Goal: Task Accomplishment & Management: Use online tool/utility

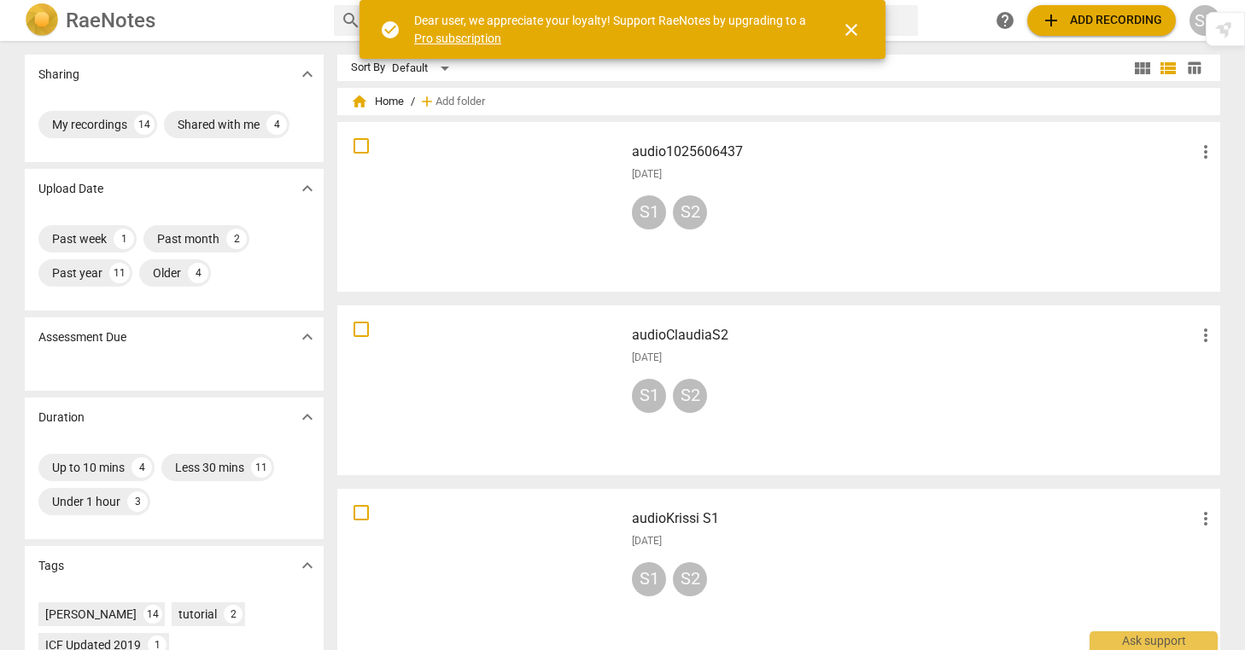
click at [1051, 19] on span "add" at bounding box center [1051, 20] width 20 height 20
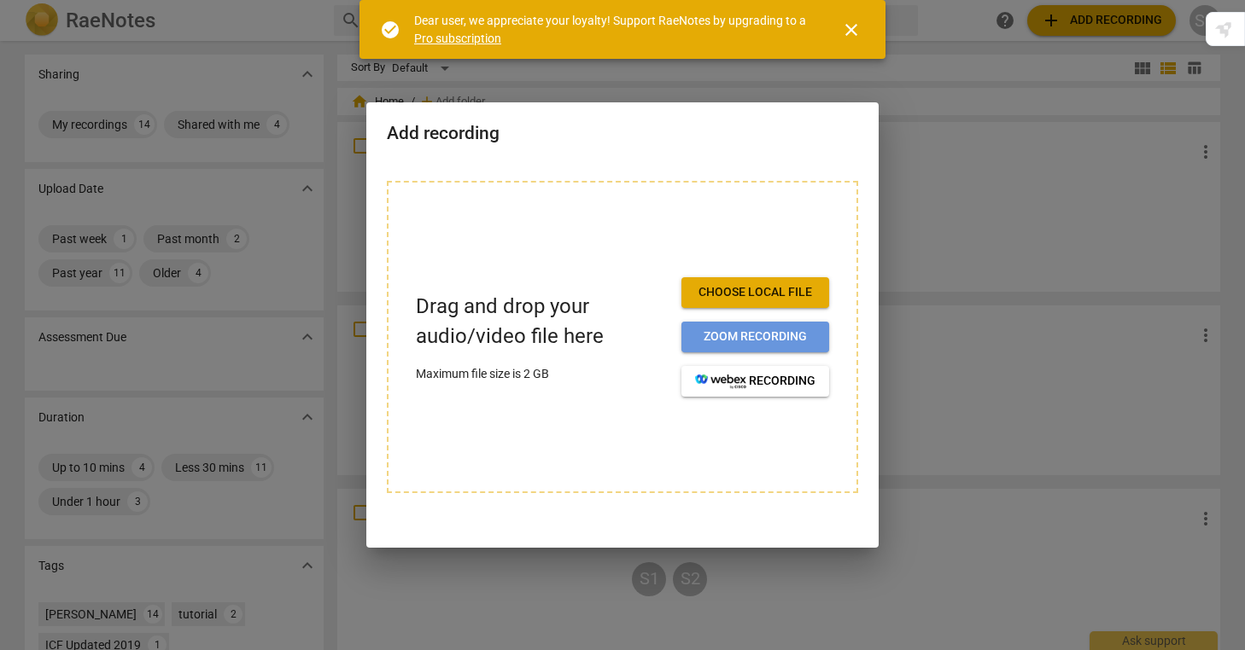
click at [767, 337] on span "Zoom recording" at bounding box center [755, 337] width 120 height 17
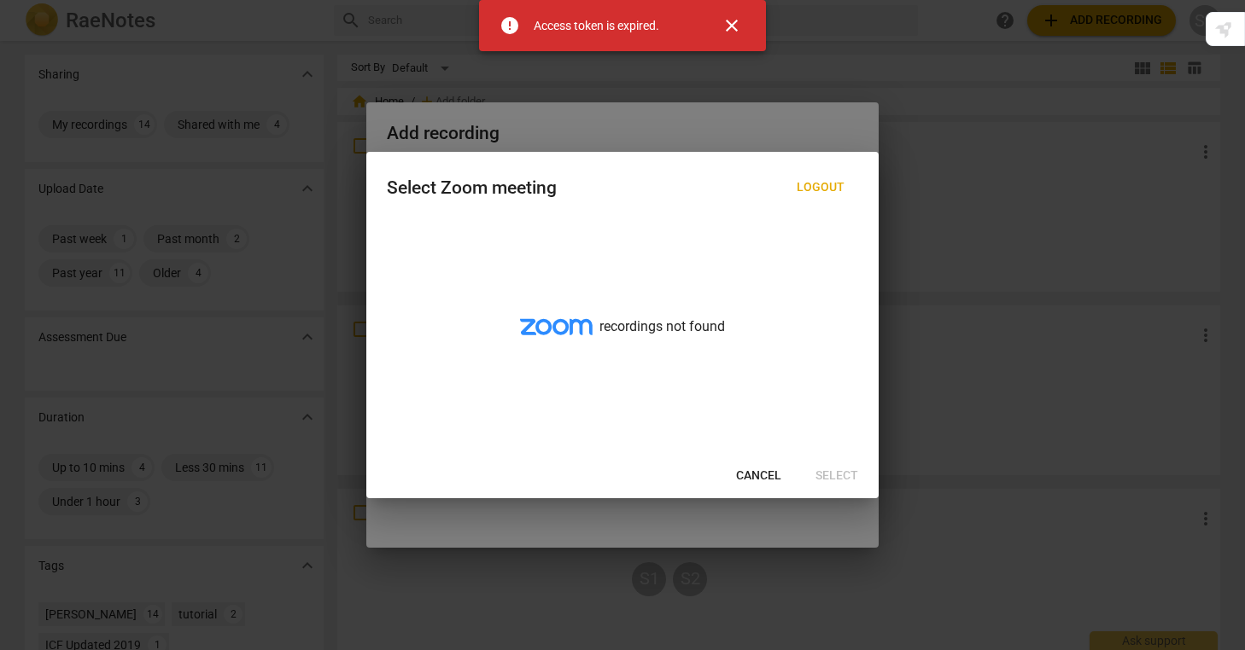
click at [734, 25] on span "close" at bounding box center [731, 25] width 20 height 20
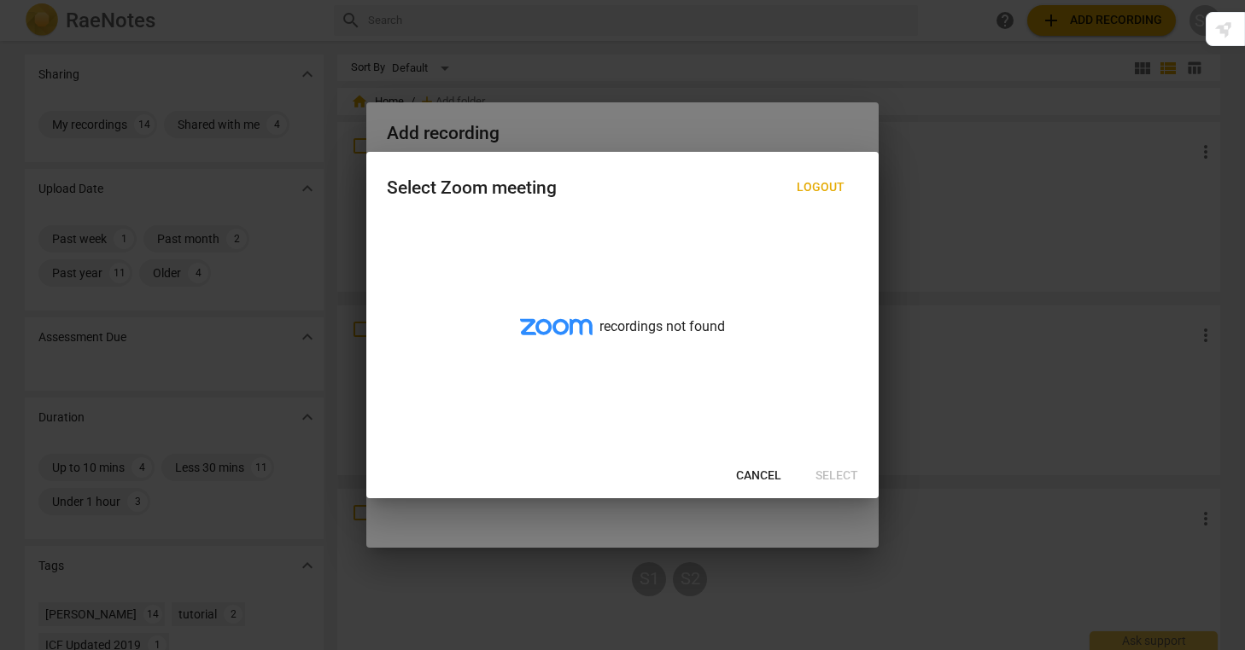
click at [758, 478] on span "Cancel" at bounding box center [758, 476] width 45 height 17
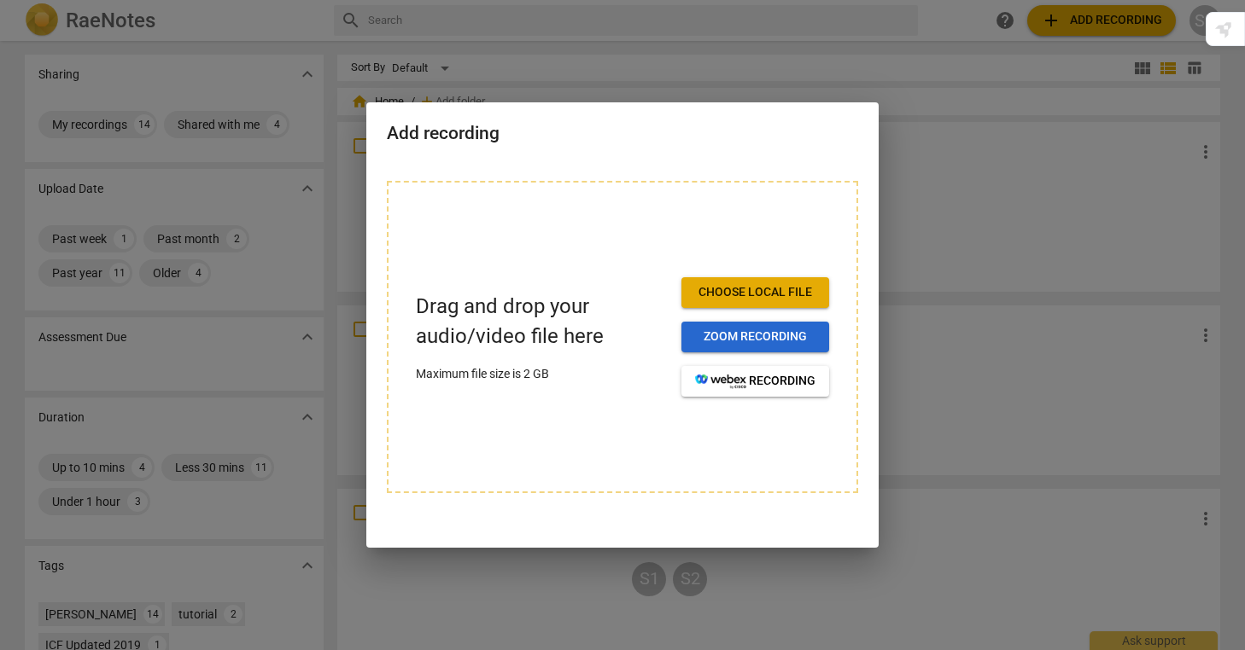
click at [752, 342] on span "Zoom recording" at bounding box center [755, 337] width 120 height 17
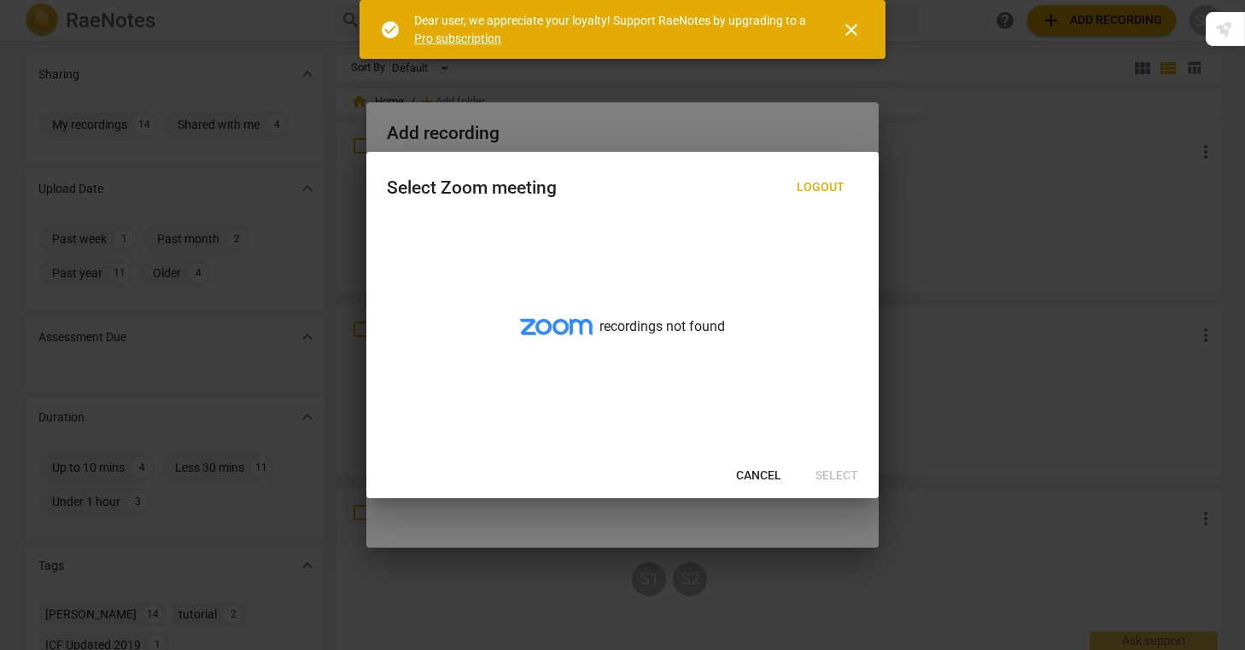
click at [760, 475] on span "Cancel" at bounding box center [758, 476] width 45 height 17
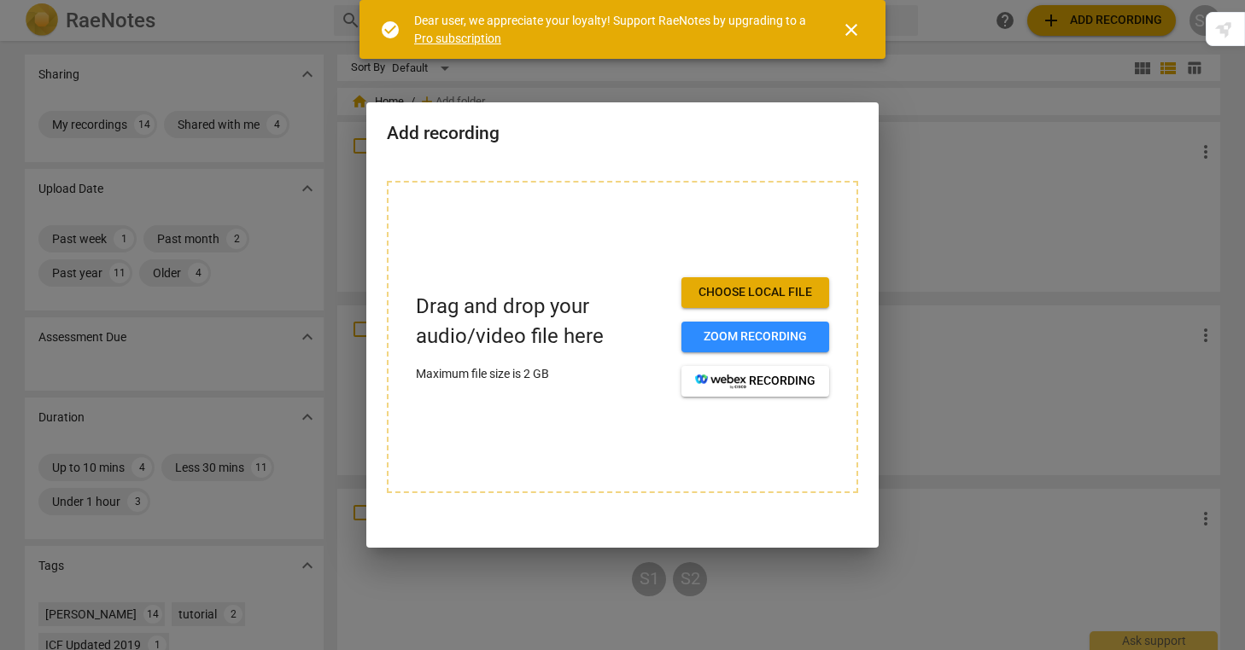
click at [761, 286] on span "Choose local file" at bounding box center [755, 292] width 120 height 17
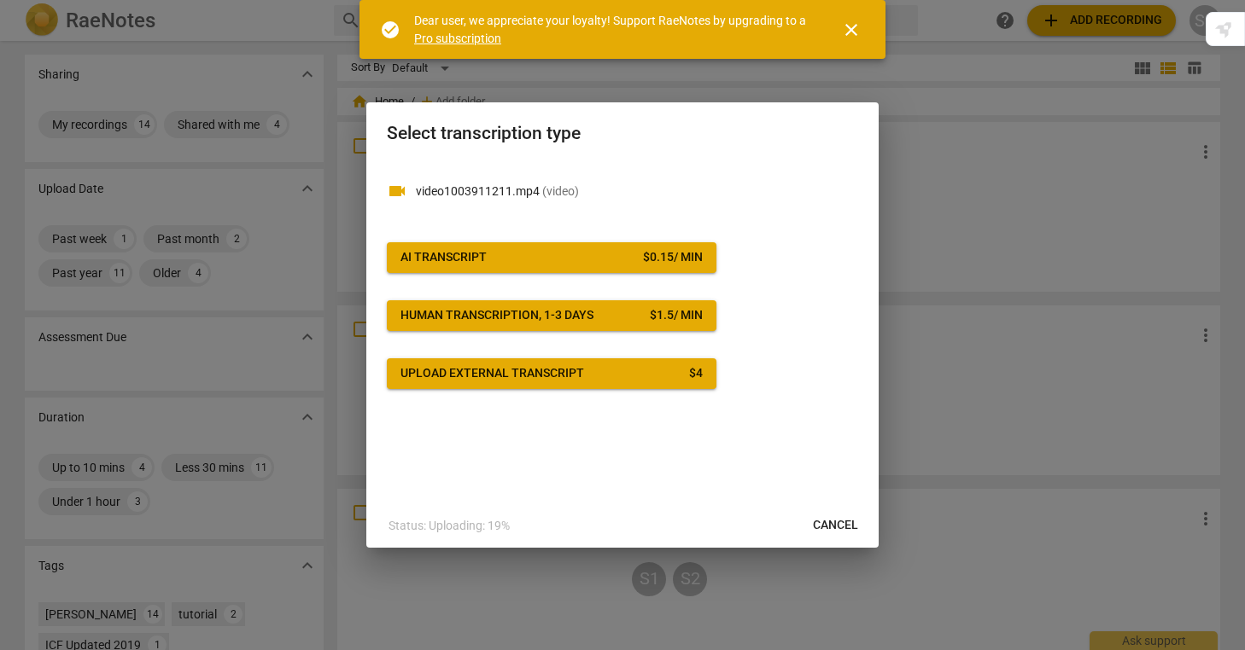
click at [524, 257] on span "AI Transcript $ 0.15 / min" at bounding box center [551, 257] width 302 height 17
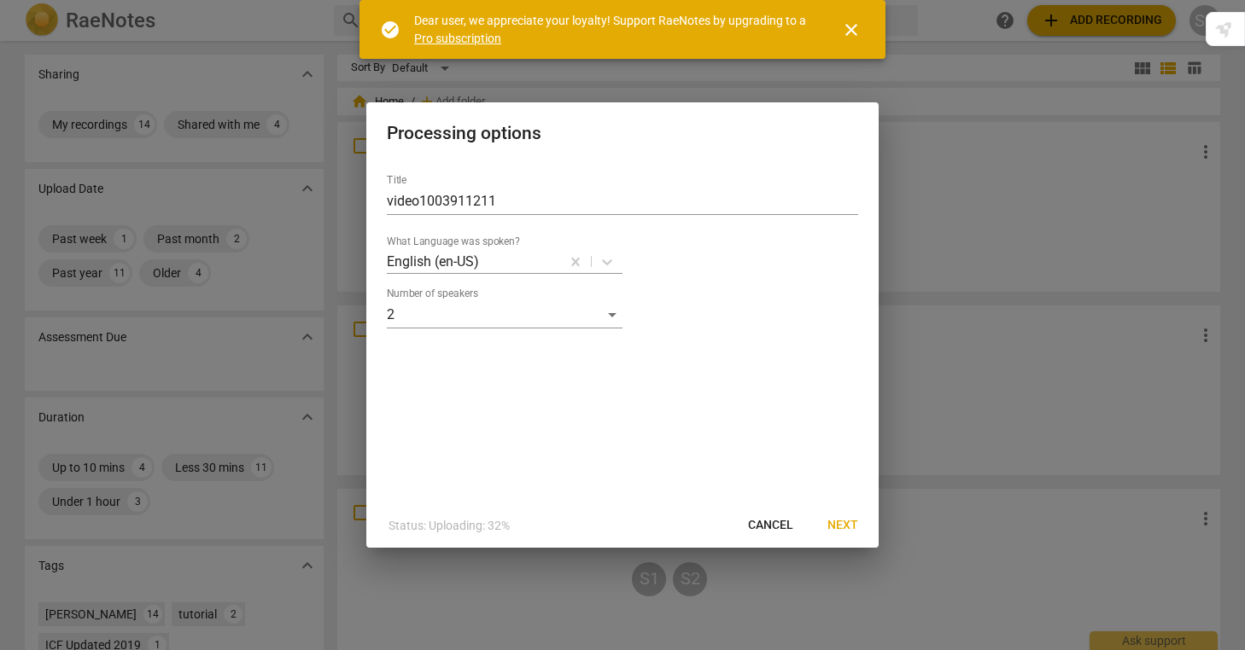
click at [848, 528] on span "Next" at bounding box center [842, 525] width 31 height 17
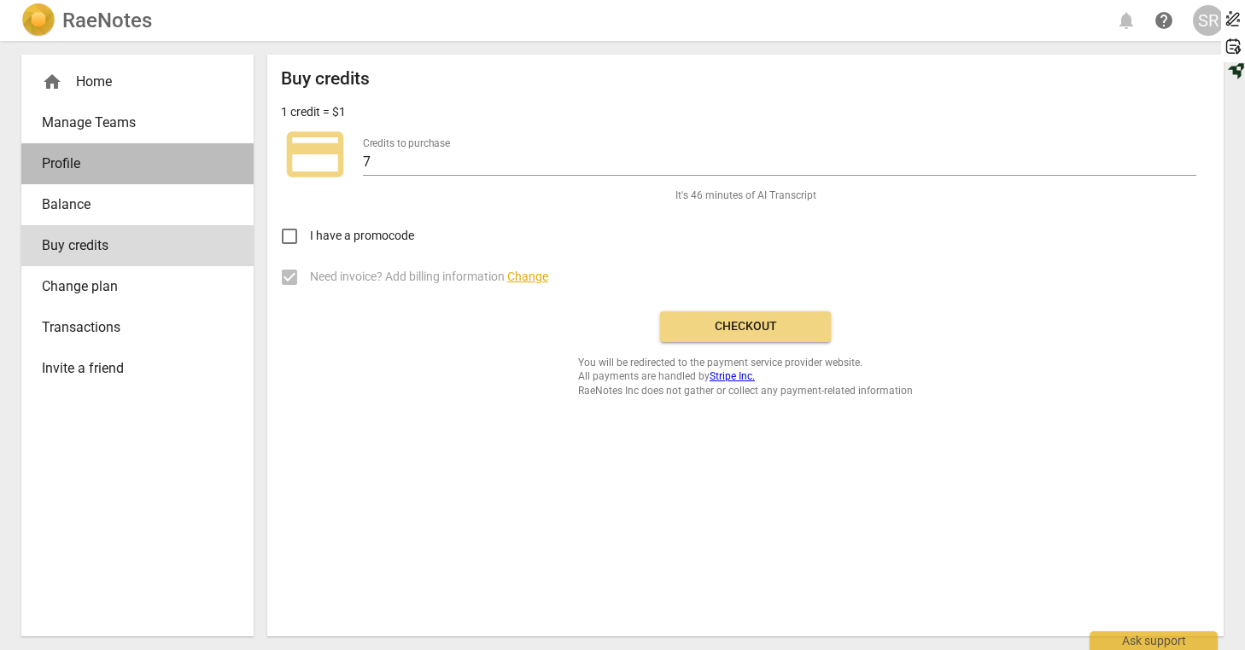
click at [45, 158] on span "Profile" at bounding box center [131, 164] width 178 height 20
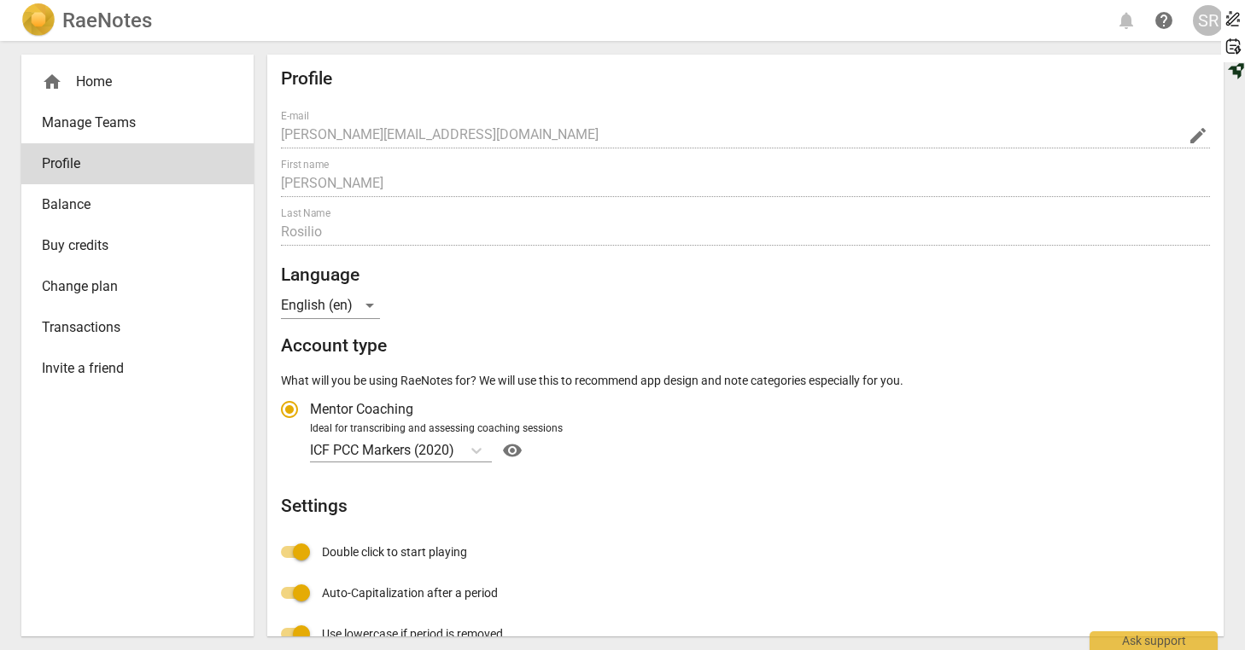
radio input "false"
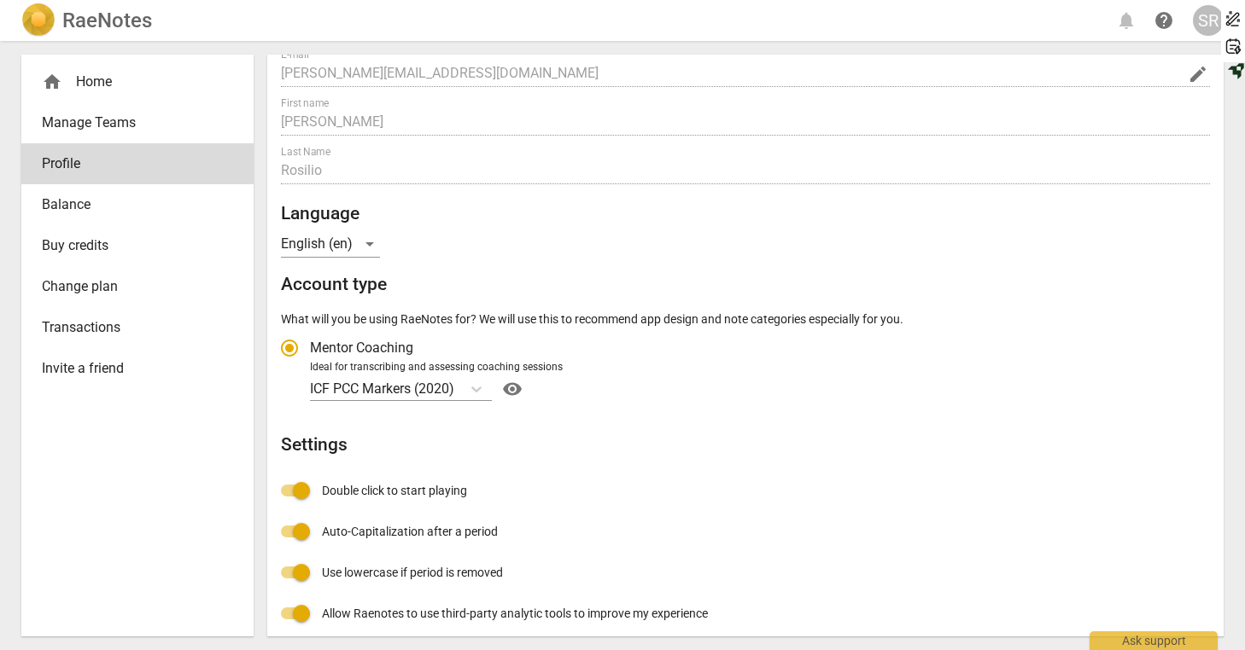
scroll to position [65, 0]
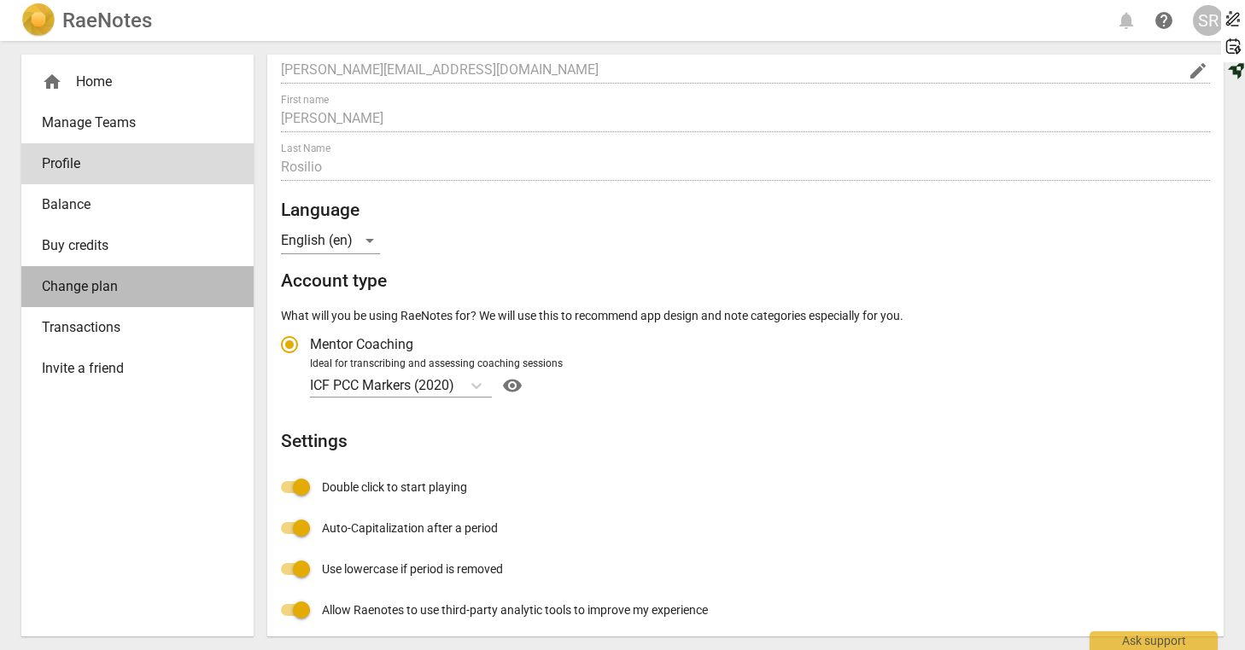
click at [117, 283] on span "Change plan" at bounding box center [131, 287] width 178 height 20
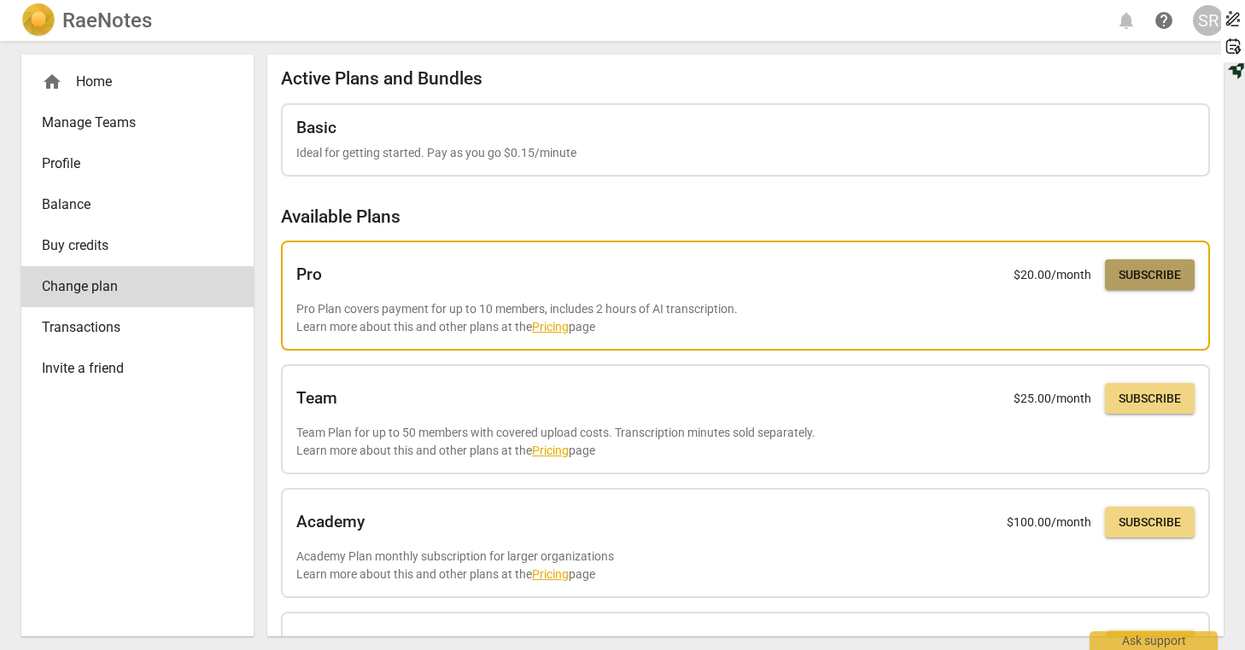
click at [1131, 275] on span "Subscribe" at bounding box center [1149, 275] width 62 height 17
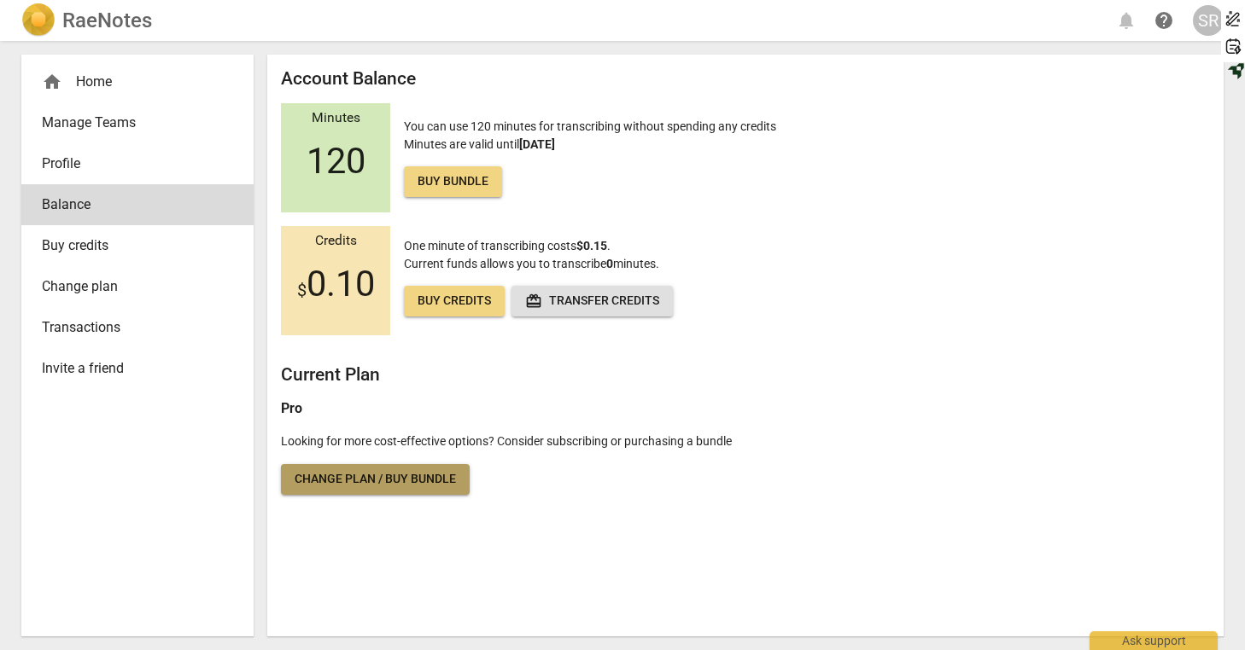
click at [408, 486] on span "Change plan / Buy bundle" at bounding box center [375, 479] width 161 height 17
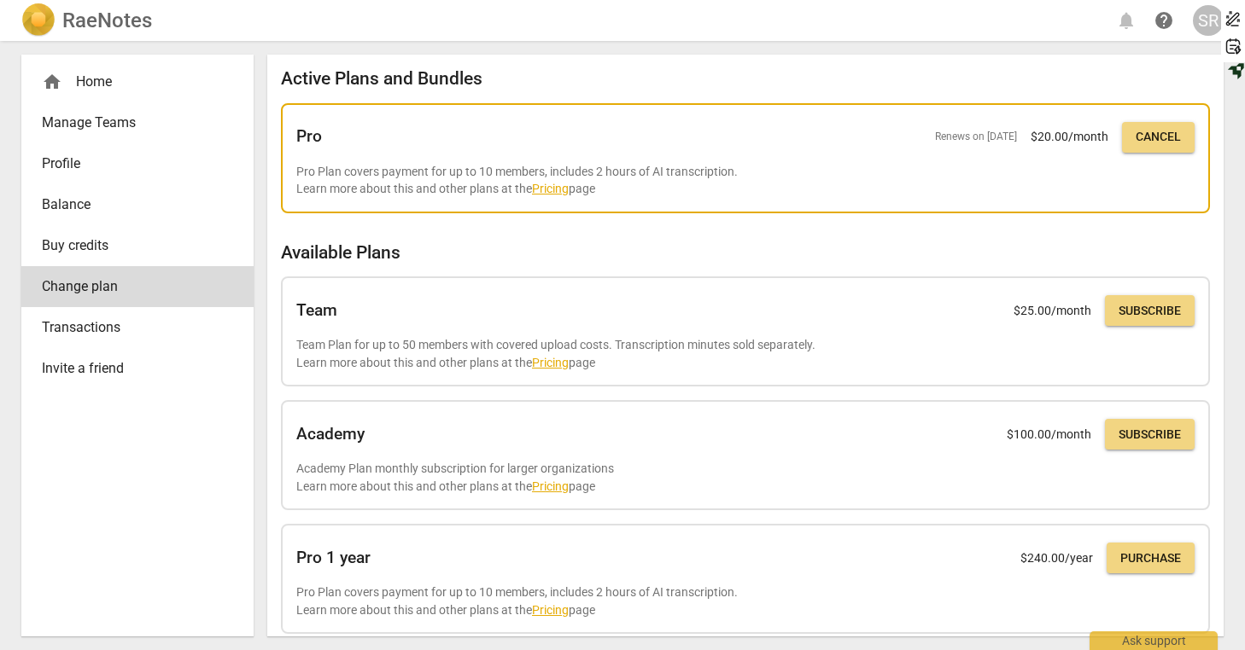
drag, startPoint x: 622, startPoint y: 187, endPoint x: 287, endPoint y: 170, distance: 335.9
click at [287, 169] on div "Pro Renews on Oct 25, 2025 $ 20.00 /month Cancel Pro Plan covers payment for up…" at bounding box center [745, 158] width 929 height 110
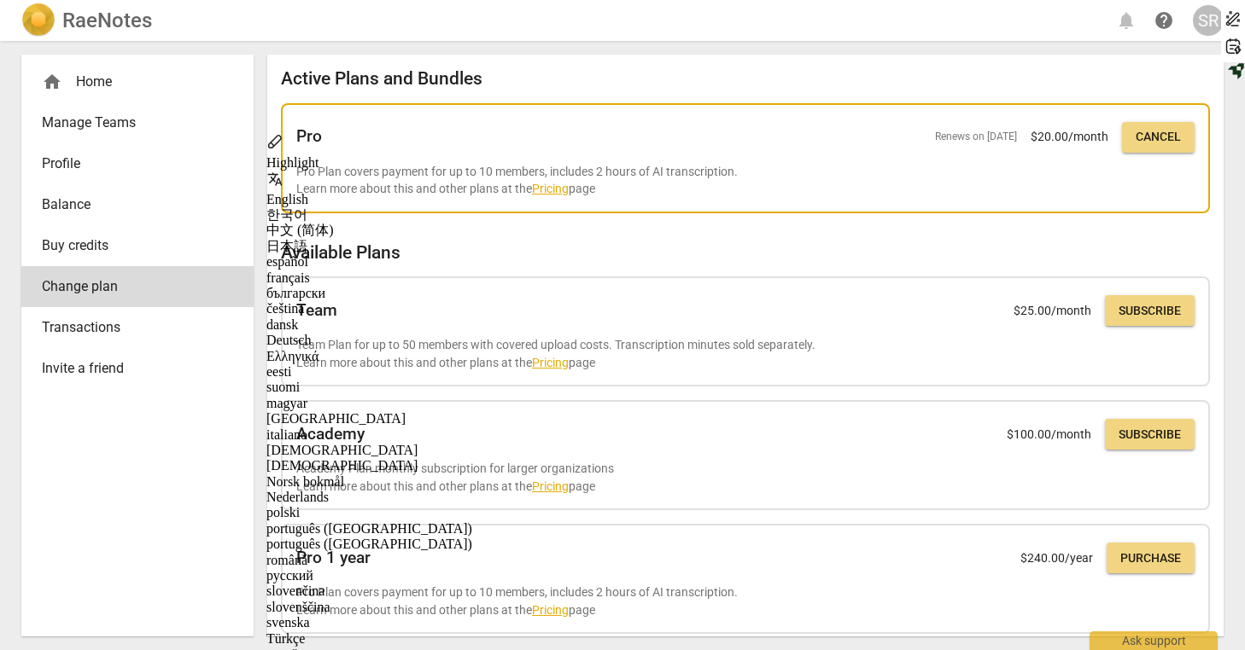
copy p "Pro Plan covers payment for up to 10 members, includes 2 hours of AI transcript…"
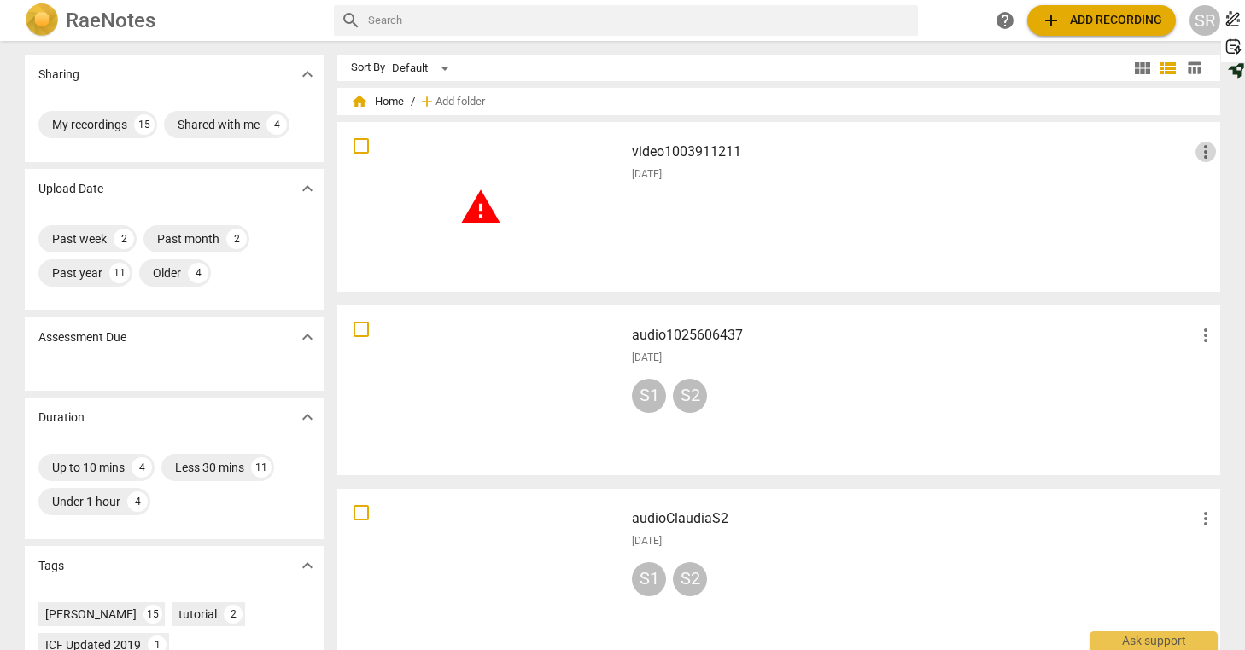
click at [1198, 147] on span "more_vert" at bounding box center [1205, 152] width 20 height 20
click at [1190, 186] on li "Delete" at bounding box center [1197, 192] width 65 height 41
click at [1045, 19] on span "add" at bounding box center [1051, 20] width 20 height 20
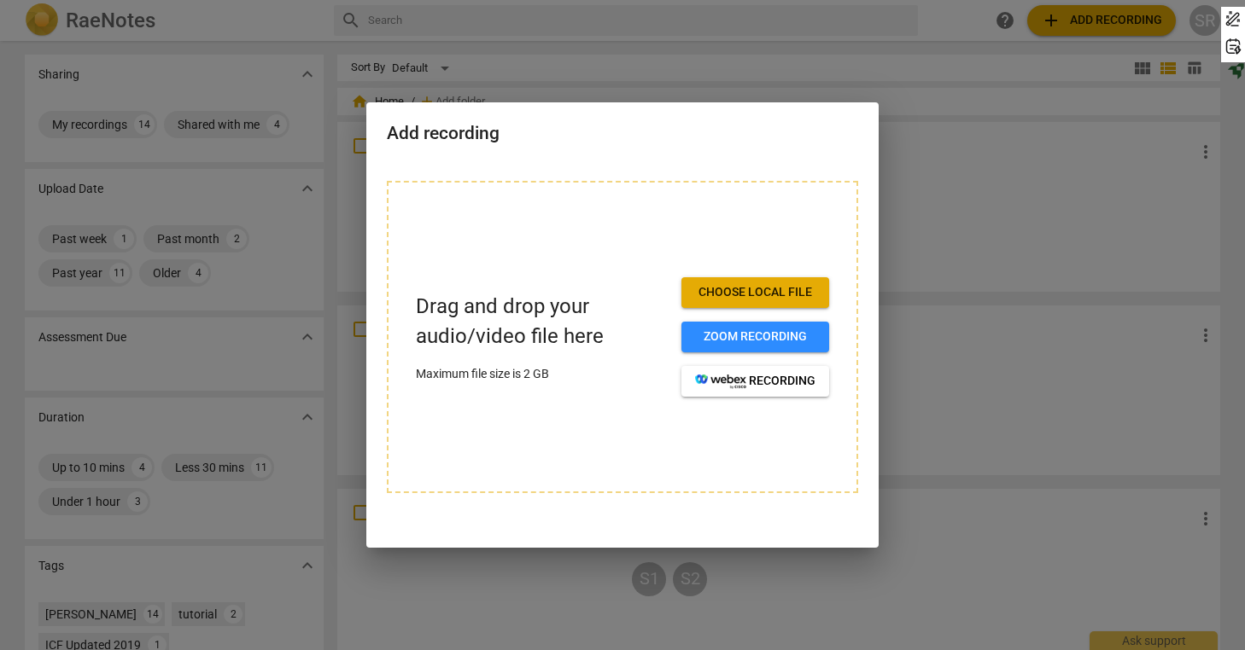
click at [774, 289] on span "Choose local file" at bounding box center [755, 292] width 120 height 17
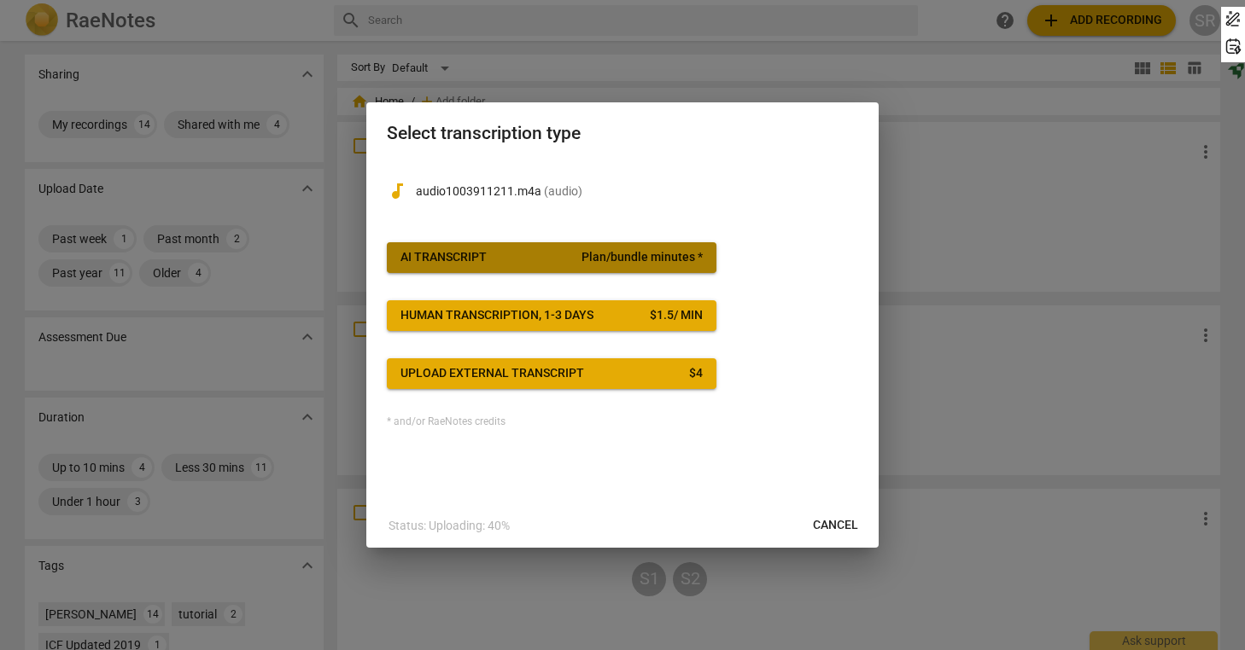
click at [650, 260] on span "Plan/bundle minutes *" at bounding box center [641, 257] width 121 height 17
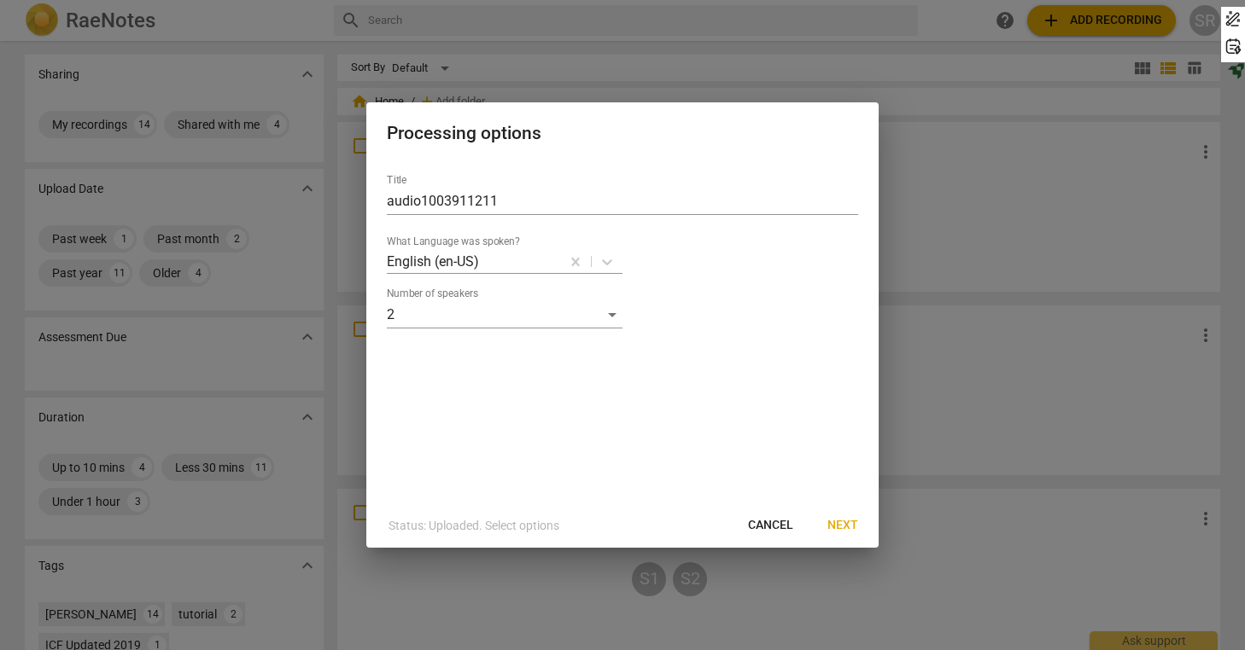
click at [843, 528] on span "Next" at bounding box center [842, 525] width 31 height 17
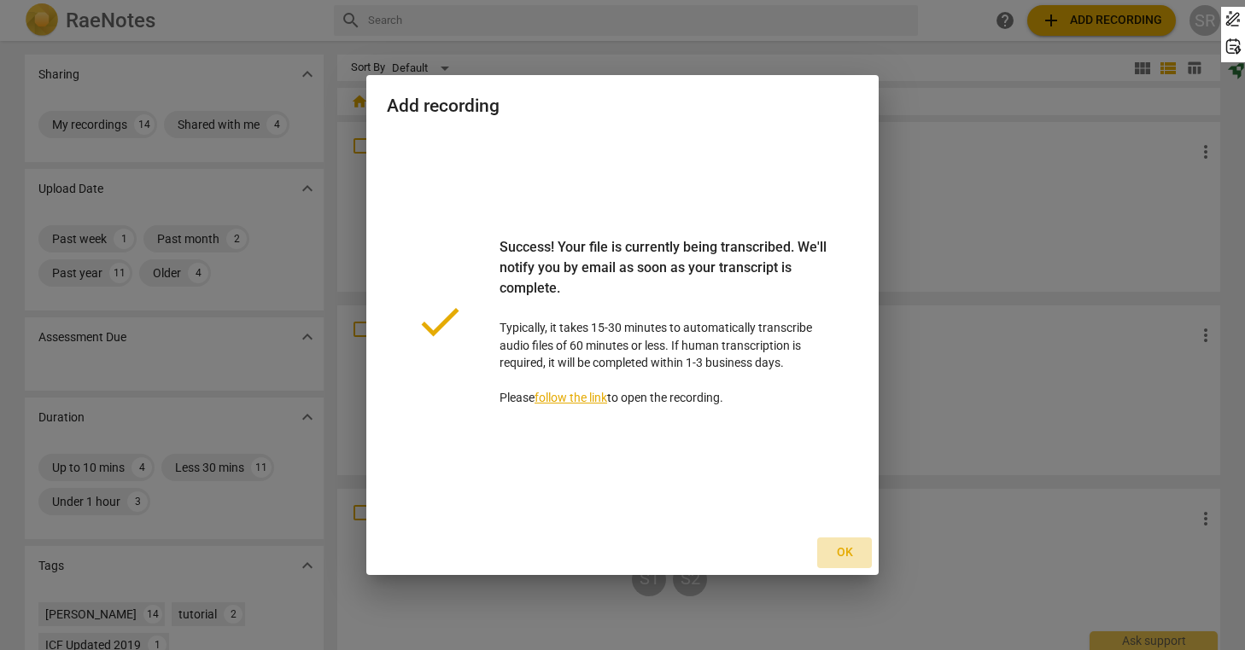
click at [846, 551] on span "Ok" at bounding box center [844, 553] width 27 height 17
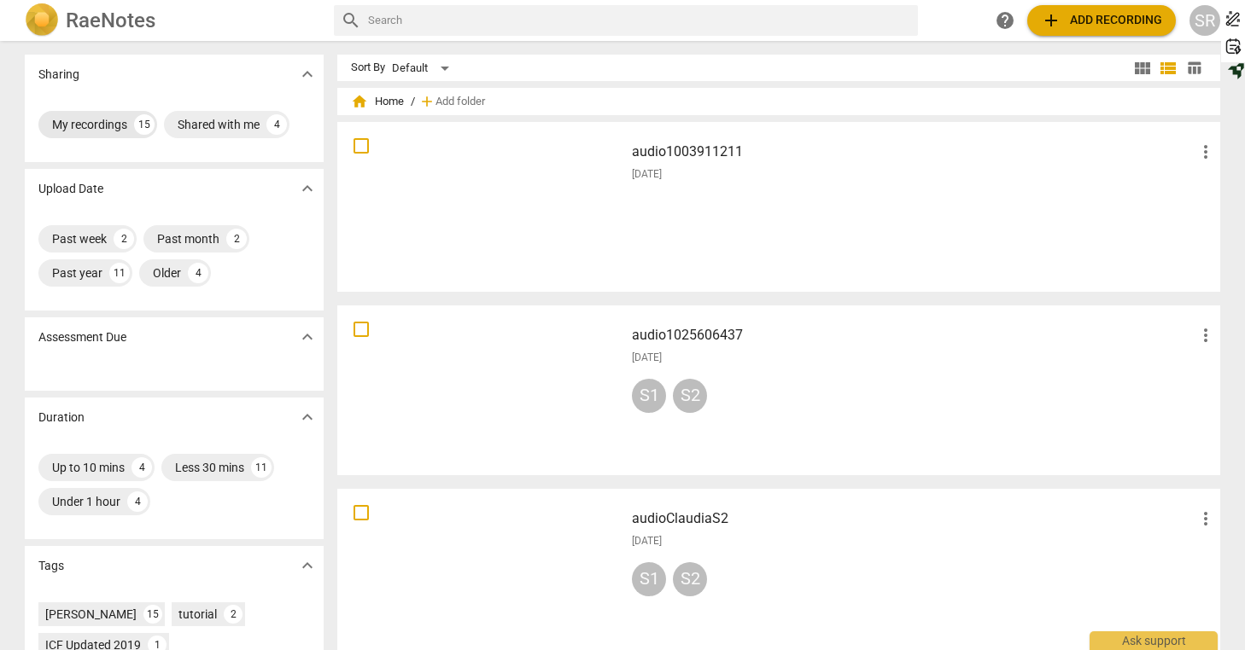
click at [104, 123] on div "My recordings" at bounding box center [89, 124] width 75 height 17
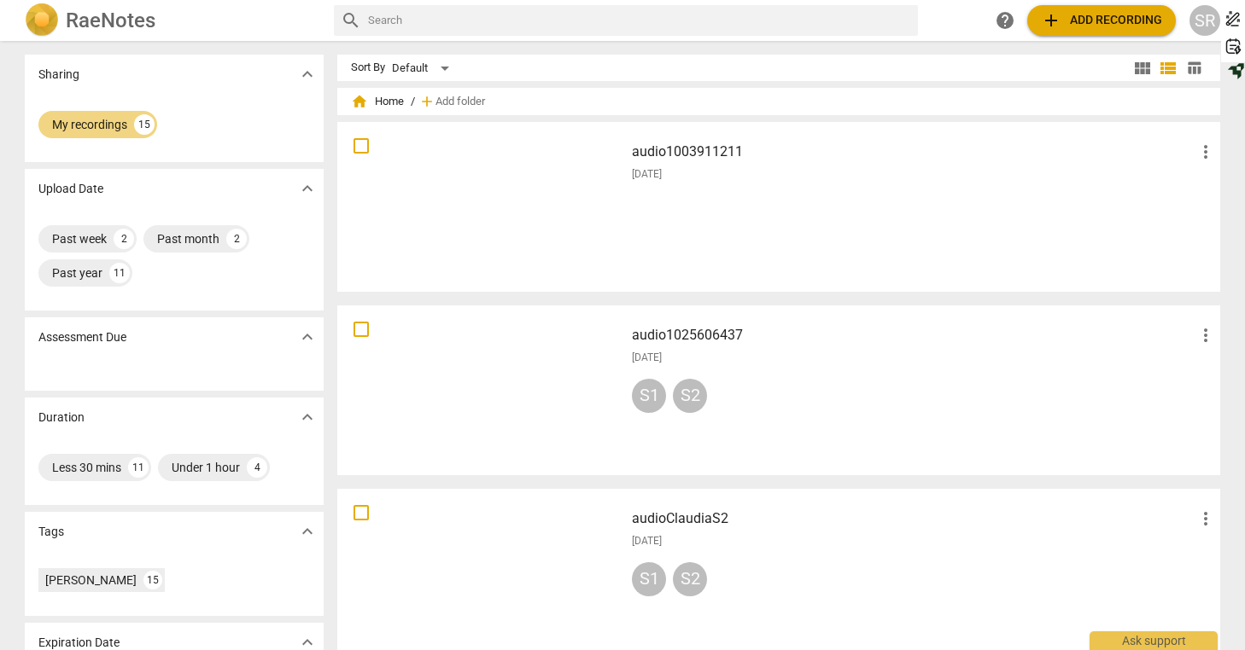
click at [1199, 155] on span "more_vert" at bounding box center [1205, 152] width 20 height 20
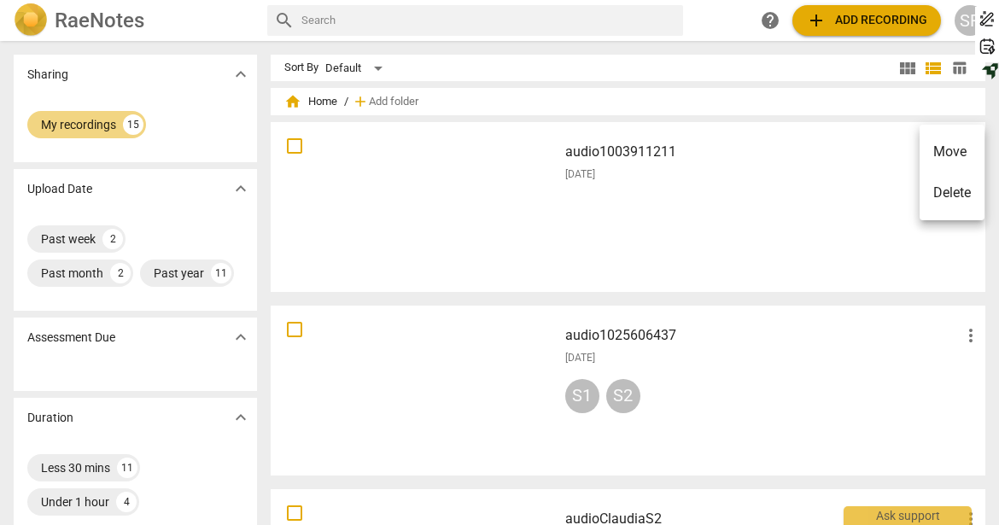
click at [646, 229] on div at bounding box center [499, 262] width 999 height 525
click at [967, 149] on span "more_vert" at bounding box center [970, 152] width 20 height 20
click at [574, 160] on div at bounding box center [499, 262] width 999 height 525
click at [344, 203] on div at bounding box center [414, 207] width 275 height 158
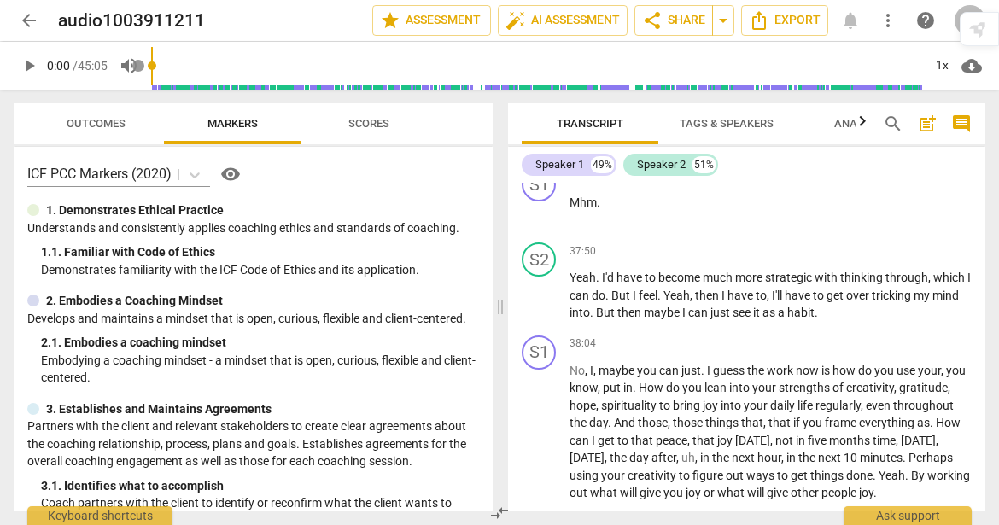
scroll to position [17601, 0]
